Goal: Find contact information: Find contact information

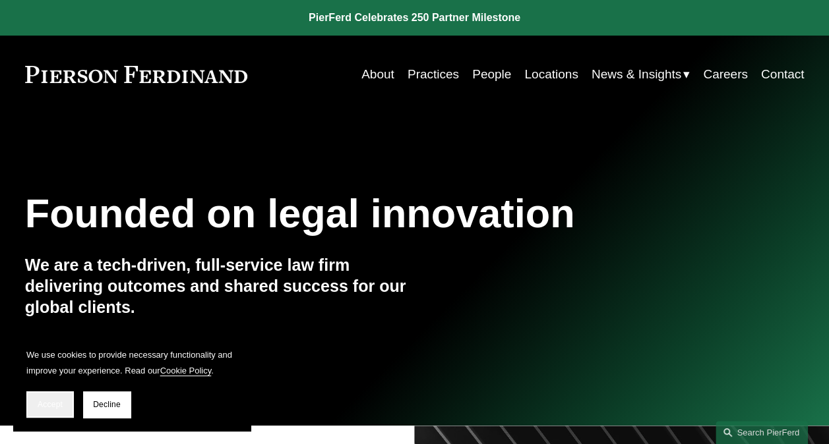
click at [42, 407] on span "Accept" at bounding box center [50, 404] width 25 height 9
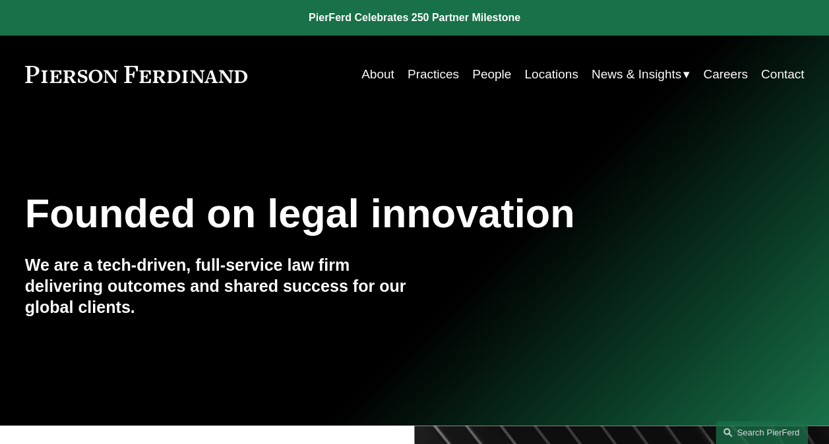
click at [487, 74] on link "People" at bounding box center [491, 74] width 39 height 25
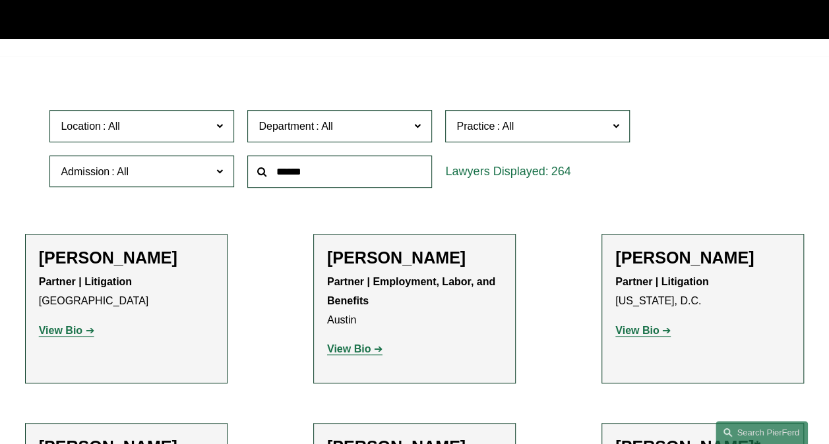
scroll to position [299, 0]
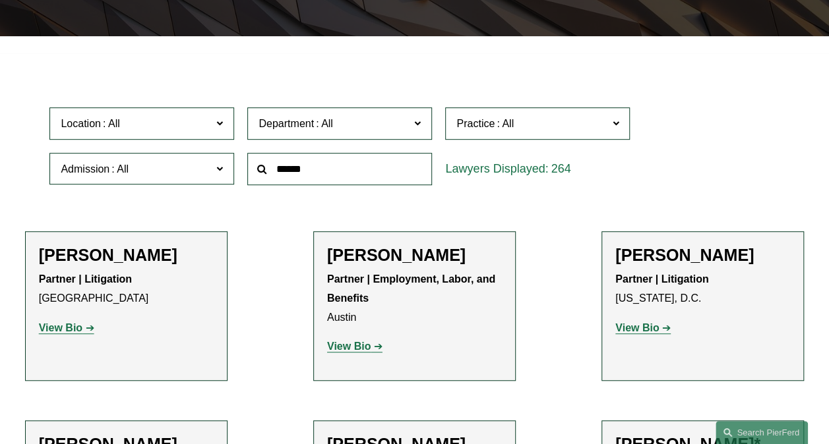
click at [217, 132] on span at bounding box center [219, 123] width 7 height 17
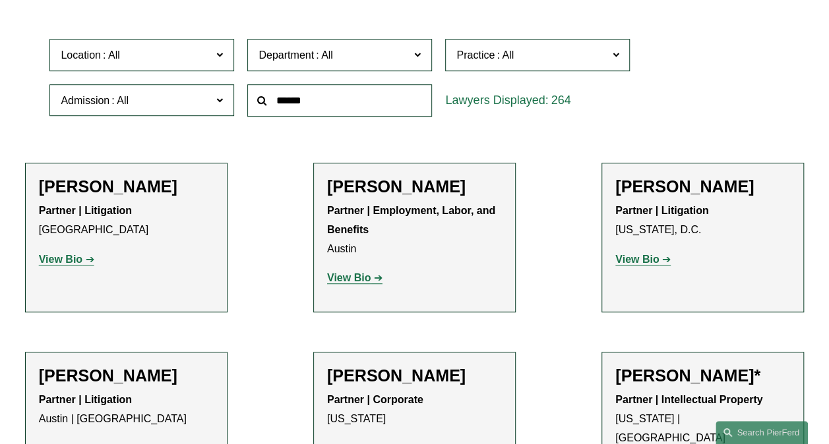
scroll to position [321, 0]
click at [0, 0] on link "London" at bounding box center [0, 0] width 0 height 0
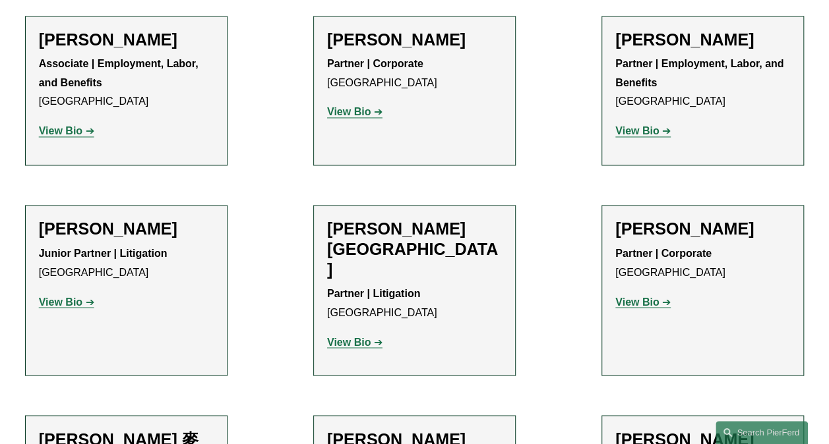
scroll to position [988, 0]
click at [355, 337] on strong "View Bio" at bounding box center [349, 342] width 44 height 11
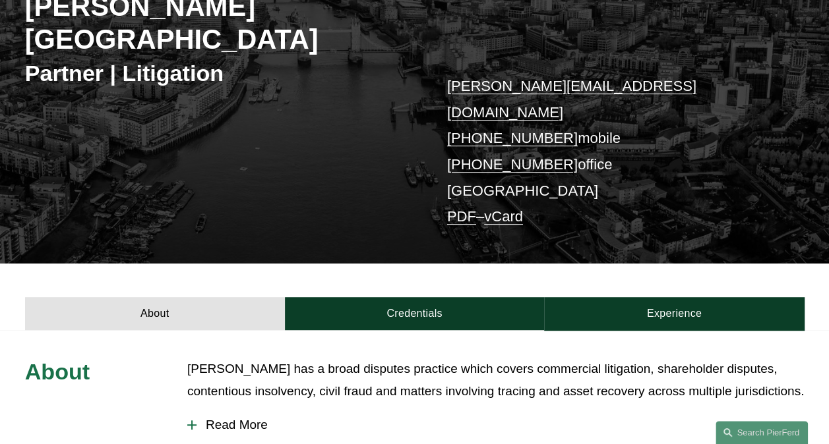
scroll to position [218, 0]
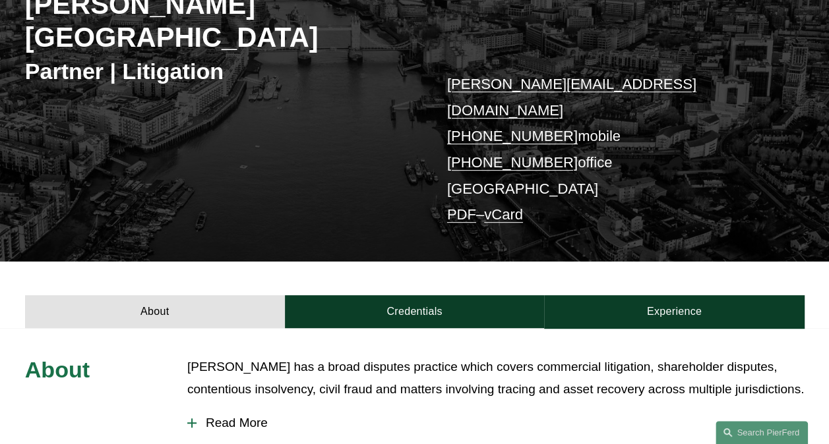
click at [782, 356] on p "Peter has a broad disputes practice which covers commercial litigation, shareho…" at bounding box center [495, 378] width 616 height 45
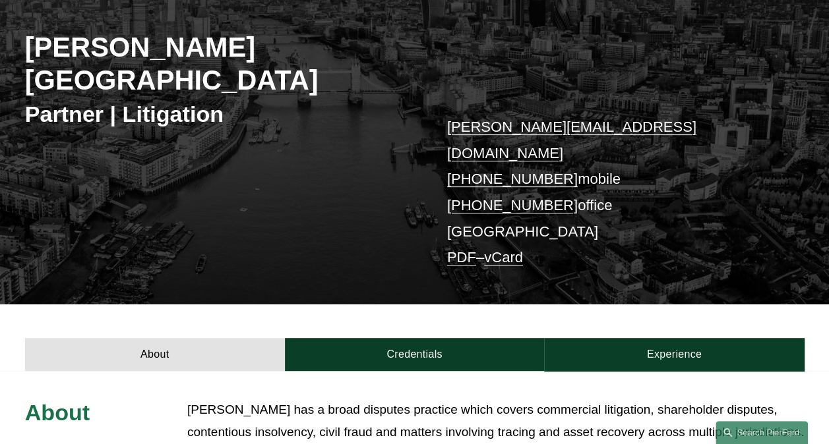
scroll to position [174, 0]
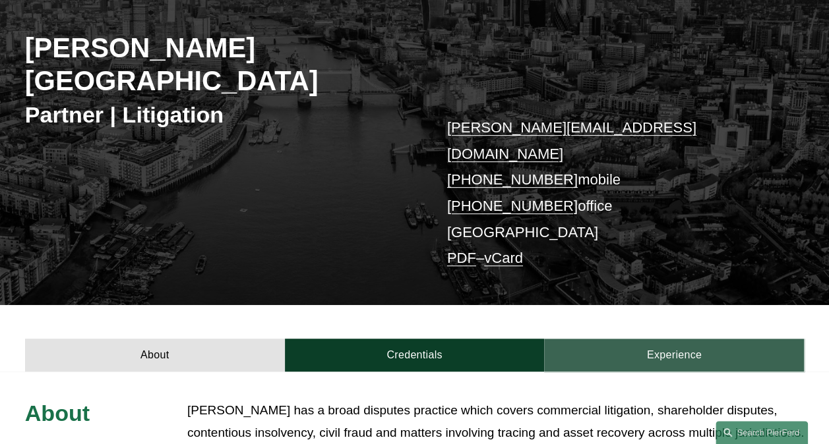
click at [733, 339] on link "Experience" at bounding box center [674, 356] width 260 height 34
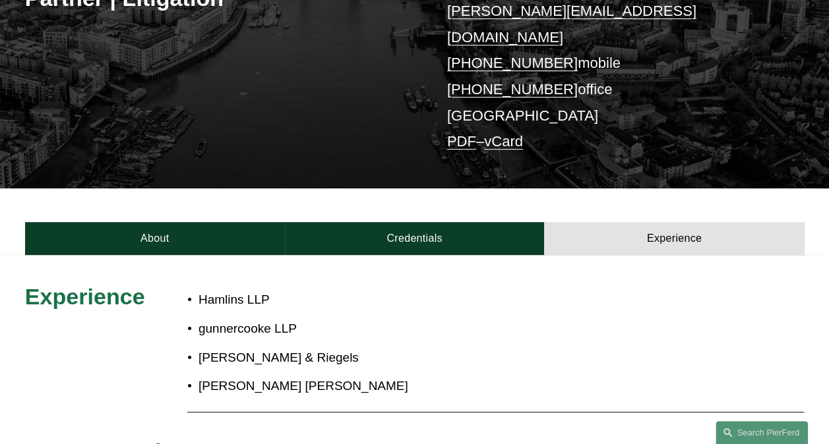
scroll to position [291, 0]
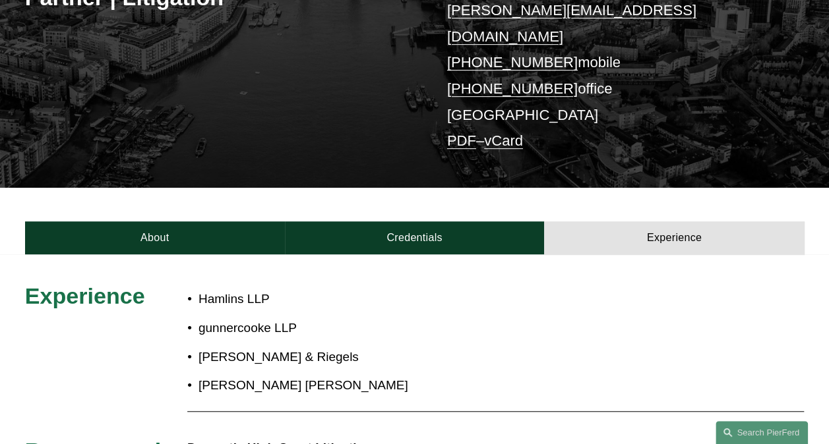
click at [754, 403] on div at bounding box center [495, 411] width 616 height 16
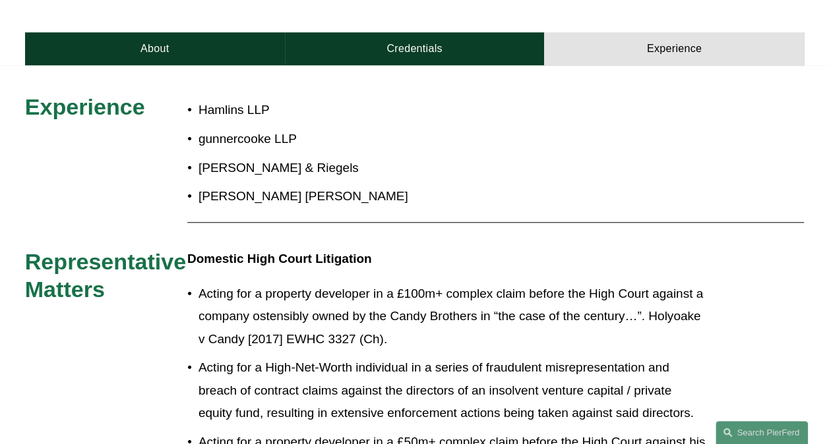
scroll to position [484, 0]
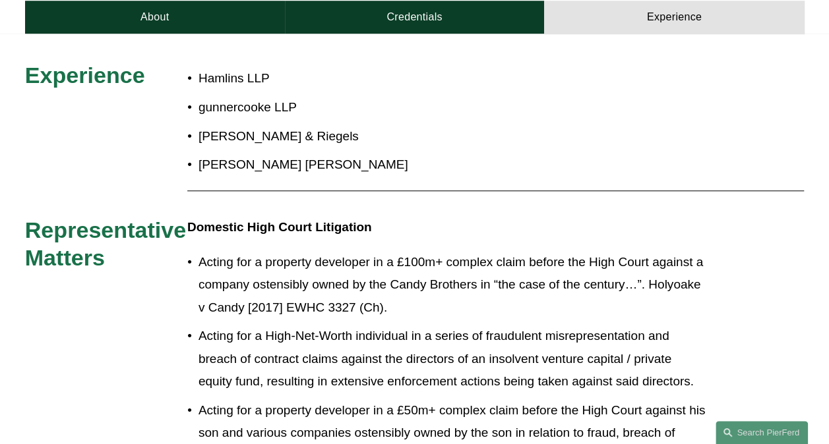
scroll to position [525, 0]
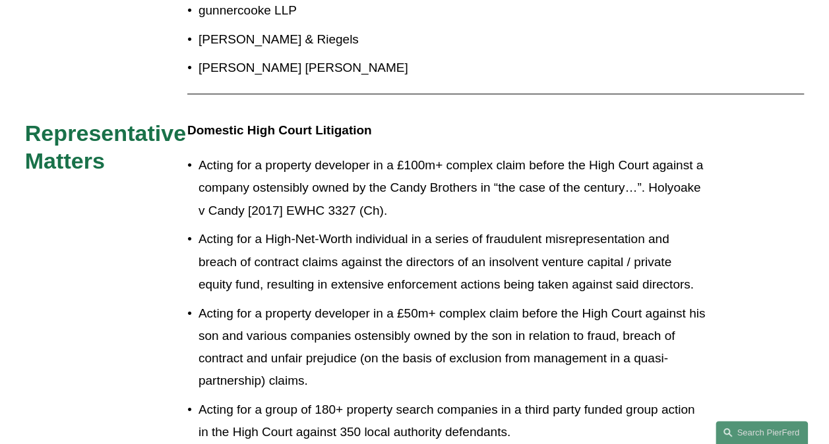
scroll to position [611, 0]
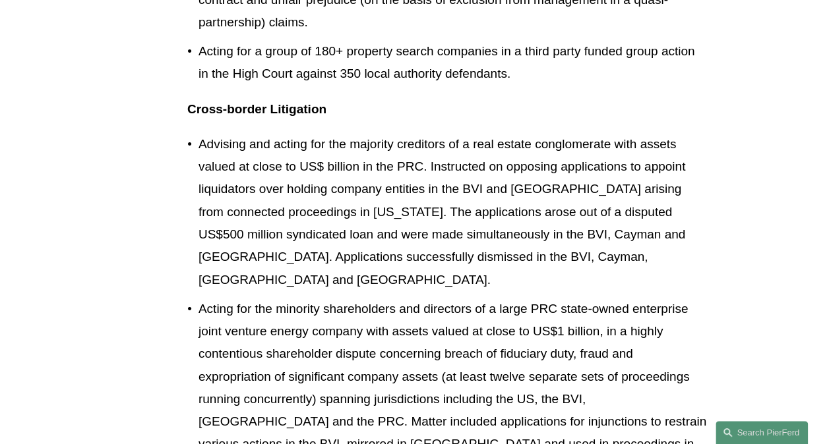
scroll to position [969, 0]
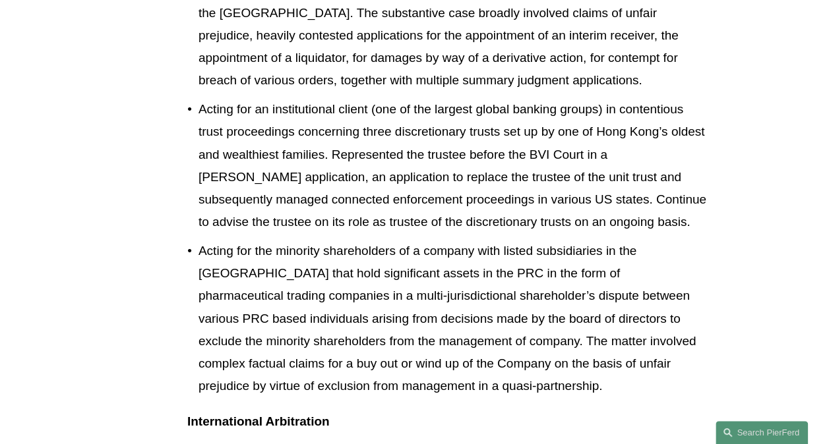
scroll to position [1425, 0]
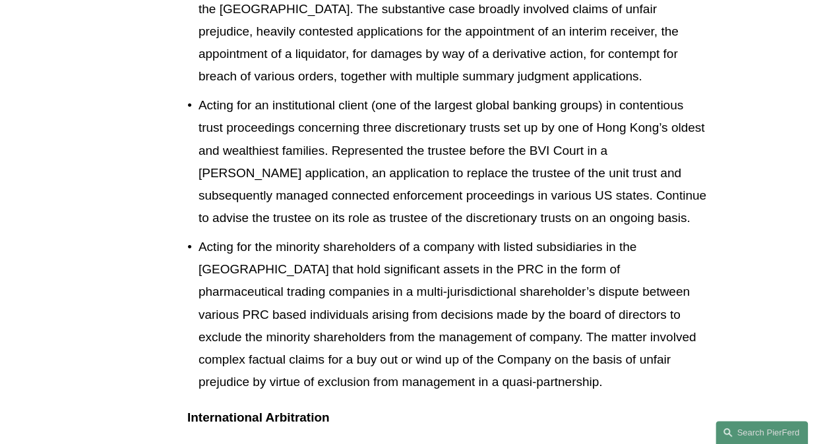
click at [746, 326] on div "Experience Hamlins LLP gunnercooke LLP Harney Westwood & Riegels Norton Rose Fu…" at bounding box center [414, 108] width 829 height 1920
click at [747, 314] on div "Experience Hamlins LLP gunnercooke LLP Harney Westwood & Riegels Norton Rose Fu…" at bounding box center [414, 108] width 829 height 1920
click at [746, 302] on div "Experience Hamlins LLP gunnercooke LLP Harney Westwood & Riegels Norton Rose Fu…" at bounding box center [414, 108] width 829 height 1920
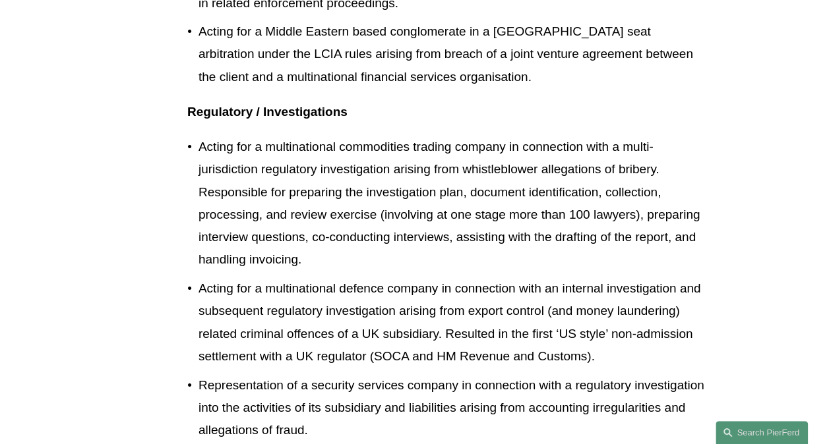
scroll to position [2037, 0]
